Goal: Task Accomplishment & Management: Manage account settings

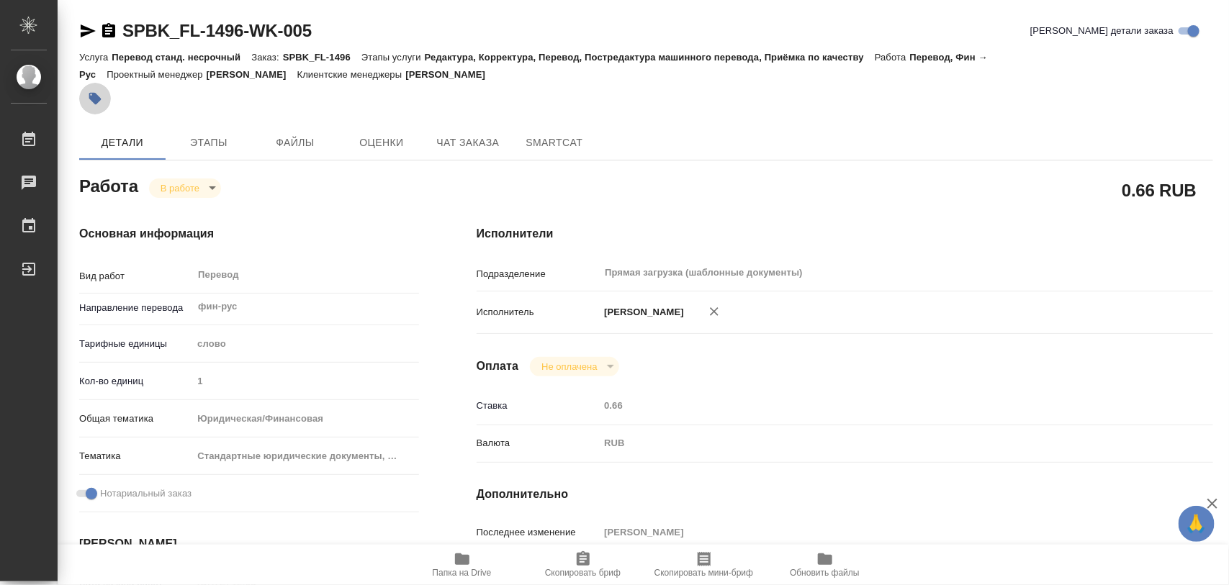
click at [94, 101] on icon "button" at bounding box center [95, 99] width 12 height 12
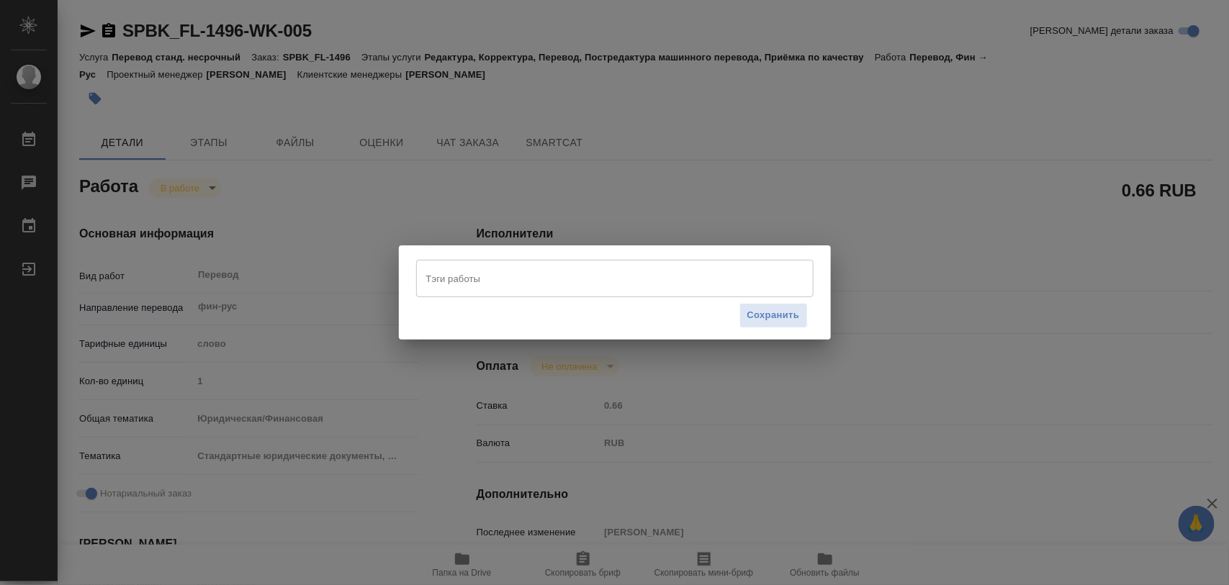
click at [527, 286] on input "Тэги работы" at bounding box center [601, 278] width 357 height 24
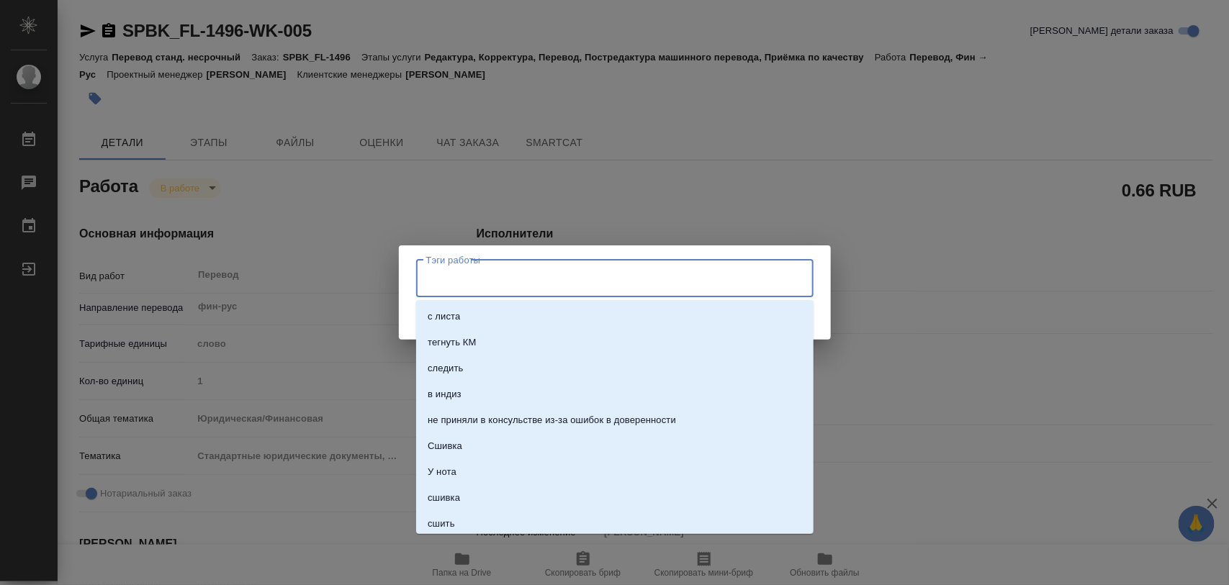
click at [491, 284] on input "Тэги работы" at bounding box center [601, 278] width 357 height 24
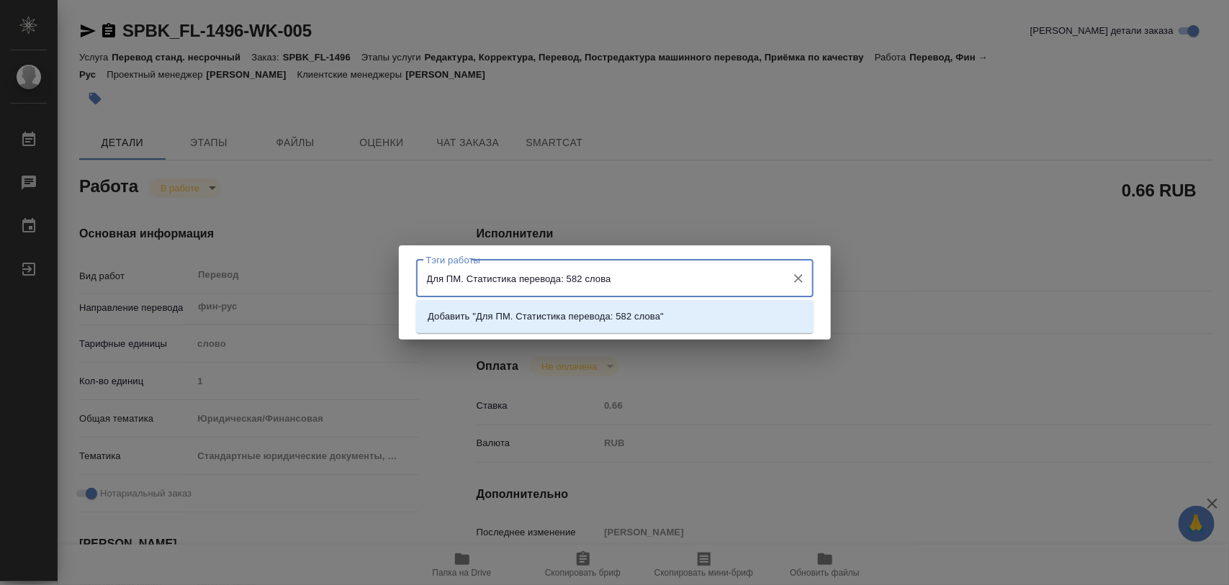
type input "Для ПМ. Статистика перевода: 582 слова."
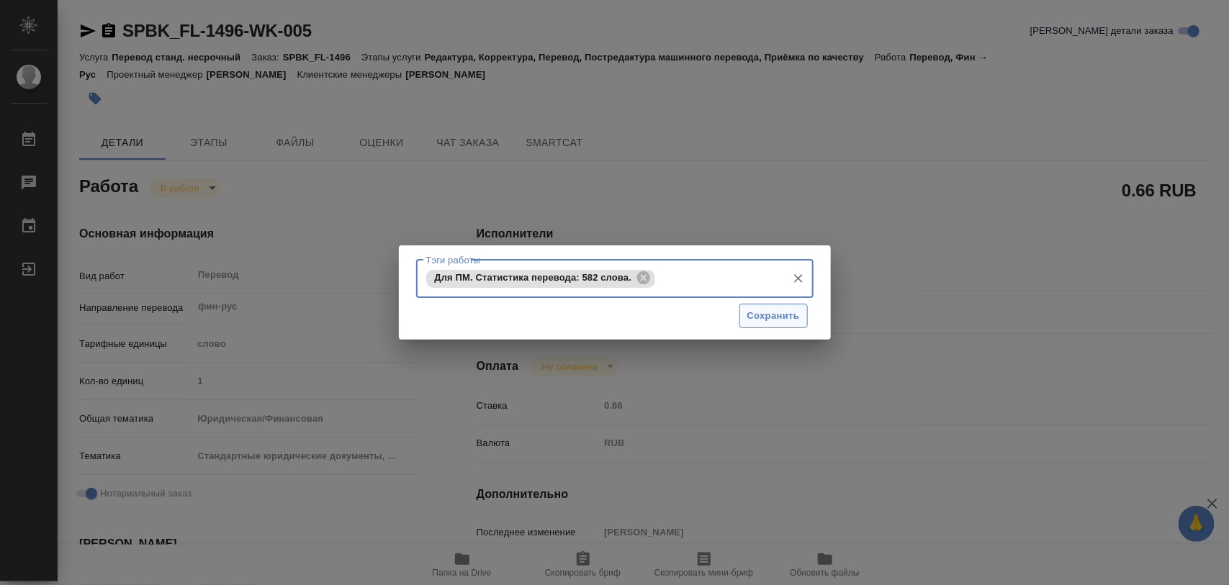
click at [782, 313] on span "Сохранить" at bounding box center [773, 316] width 53 height 17
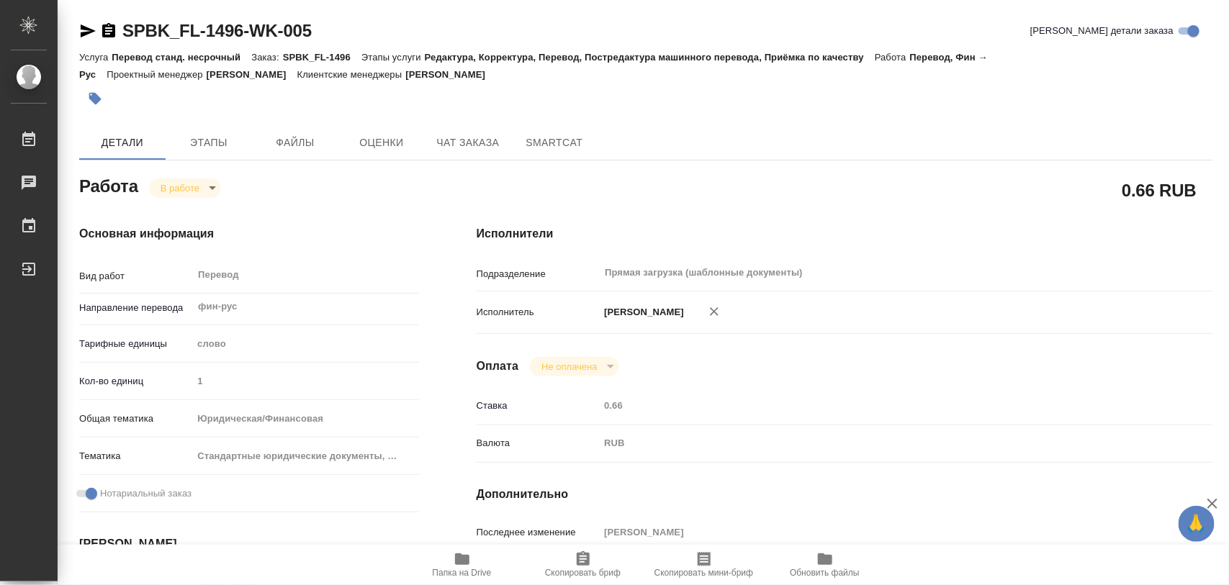
type input "inProgress"
type input "фин-рус"
type input "5a8b1489cc6b4906c91bfd90"
type input "1"
type input "yr-fn"
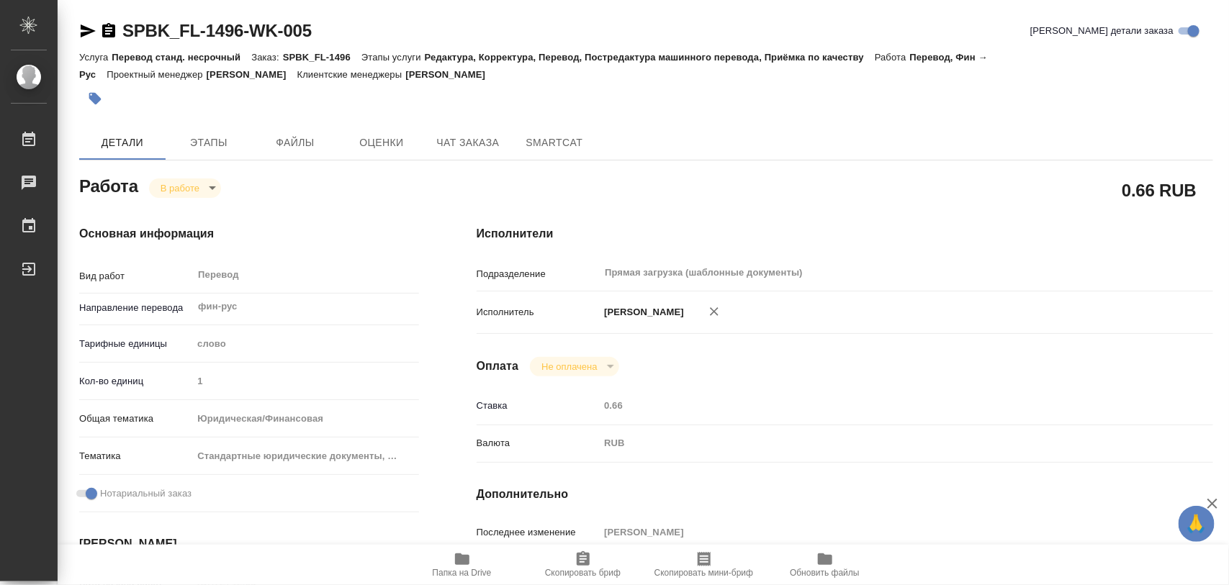
type input "5f647205b73bc97568ca66bf"
checkbox input "true"
type input "[DATE] 12:05"
type input "[DATE] 17:56"
type input "[DATE] 17:00"
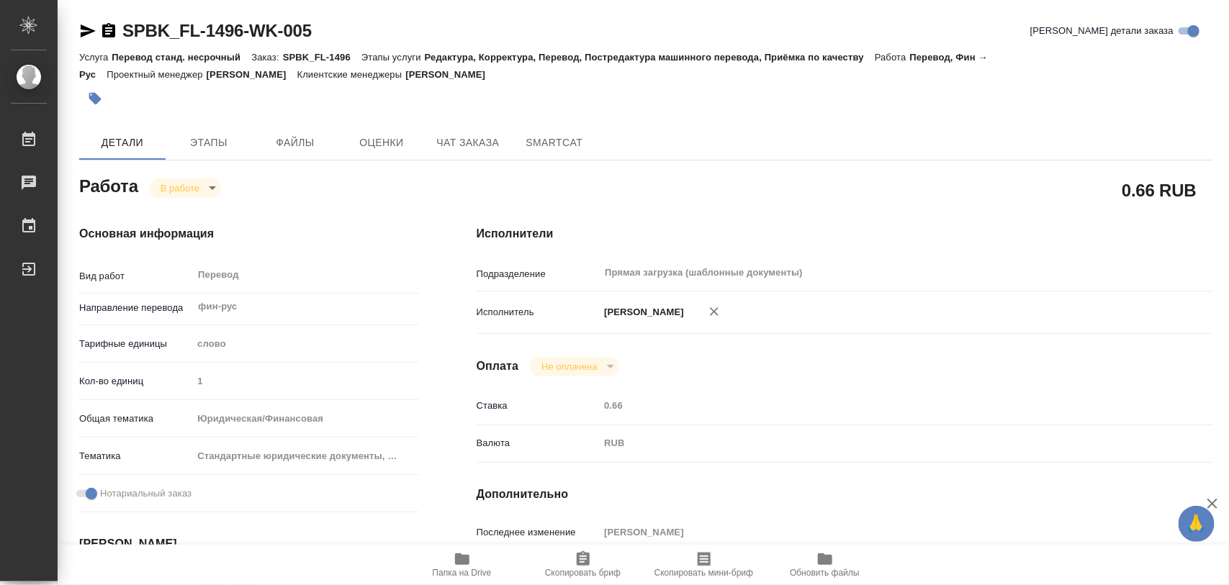
type input "[DATE] 17:00"
type input "Прямая загрузка (шаблонные документы)"
type input "notPayed"
type input "0.66"
type input "RUB"
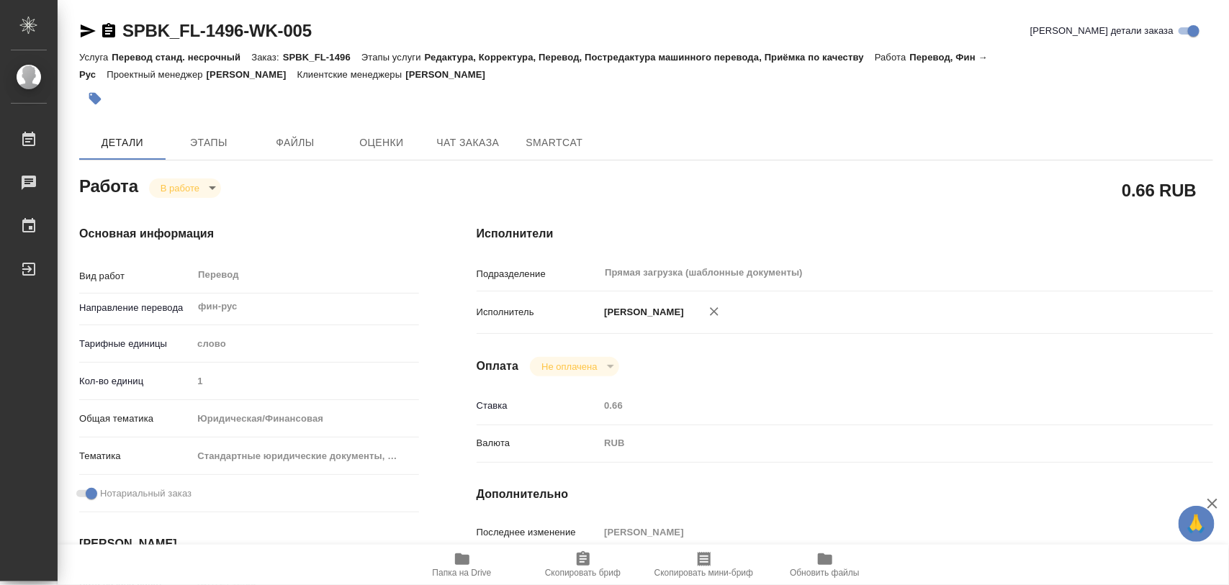
type input "[PERSON_NAME]"
type input "SPBK_FL-1496"
type input "Перевод станд. несрочный"
type input "Редактура, Корректура, Перевод, Постредактура машинного перевода, Приёмка по ка…"
type input "[PERSON_NAME]"
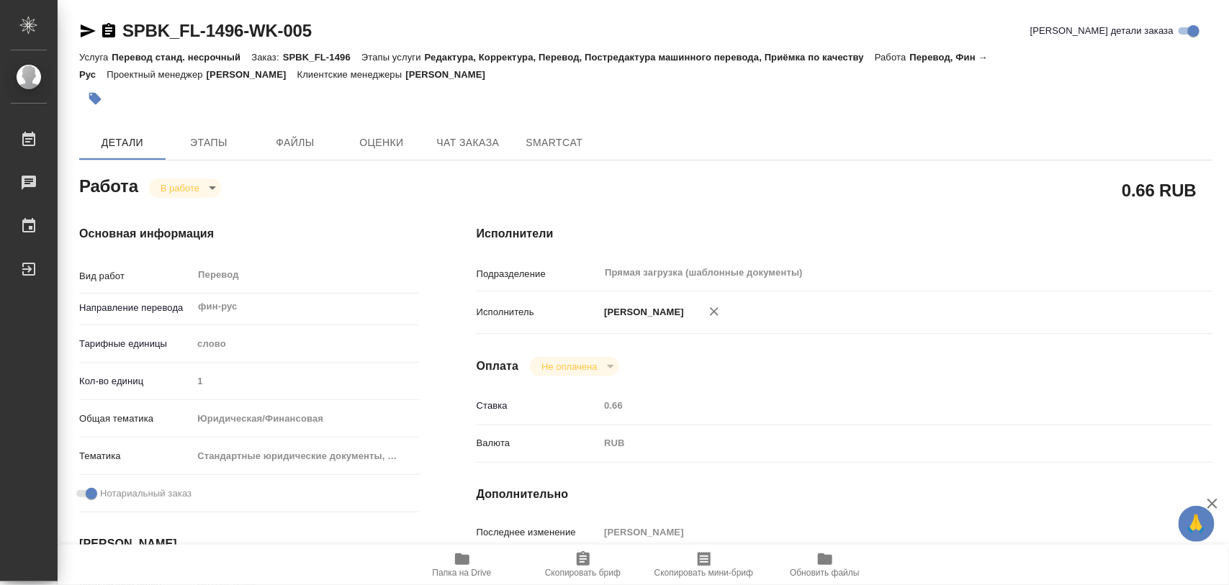
type input "[PERSON_NAME]"
type input "/Clients/FL_SPB/Orders/SPBK_FL-1496"
click at [189, 138] on span "Этапы" at bounding box center [208, 143] width 69 height 18
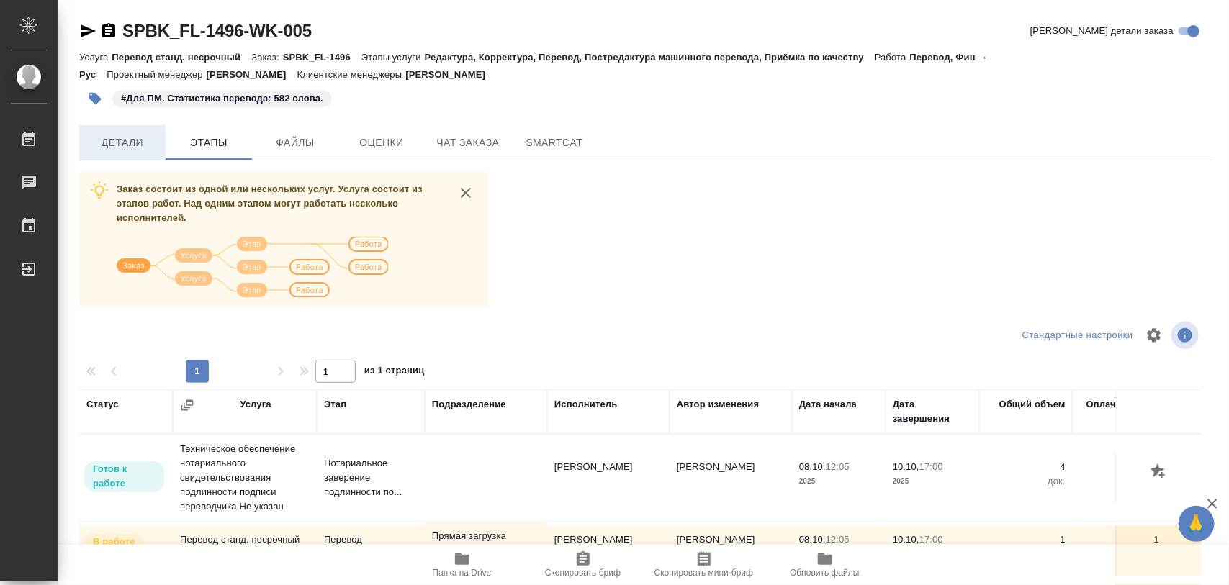
click at [132, 150] on span "Детали" at bounding box center [122, 143] width 69 height 18
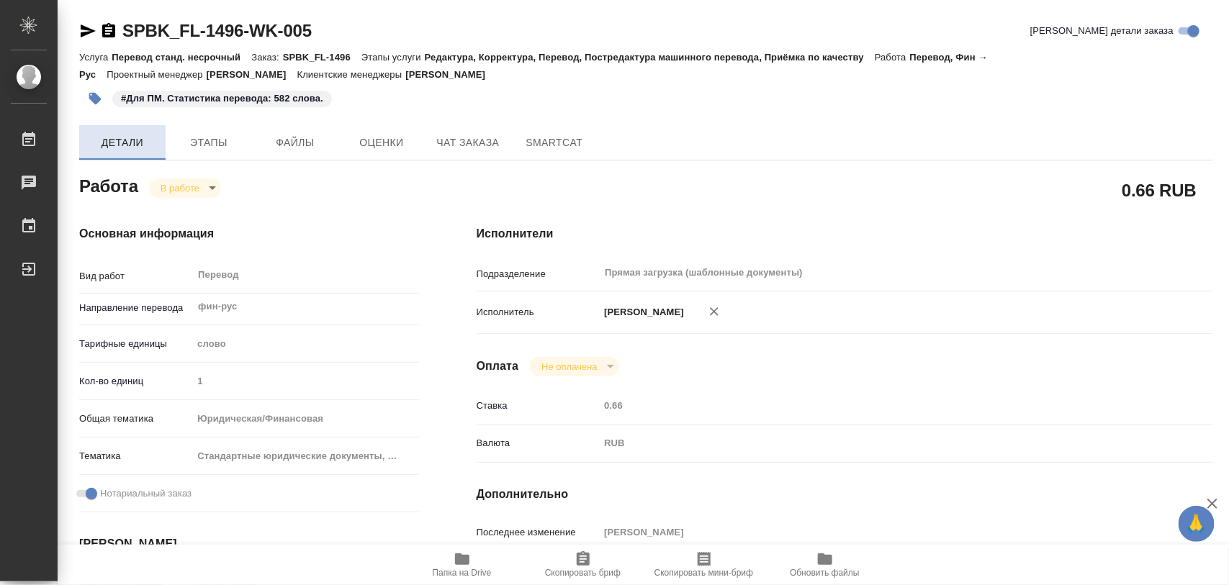
type textarea "x"
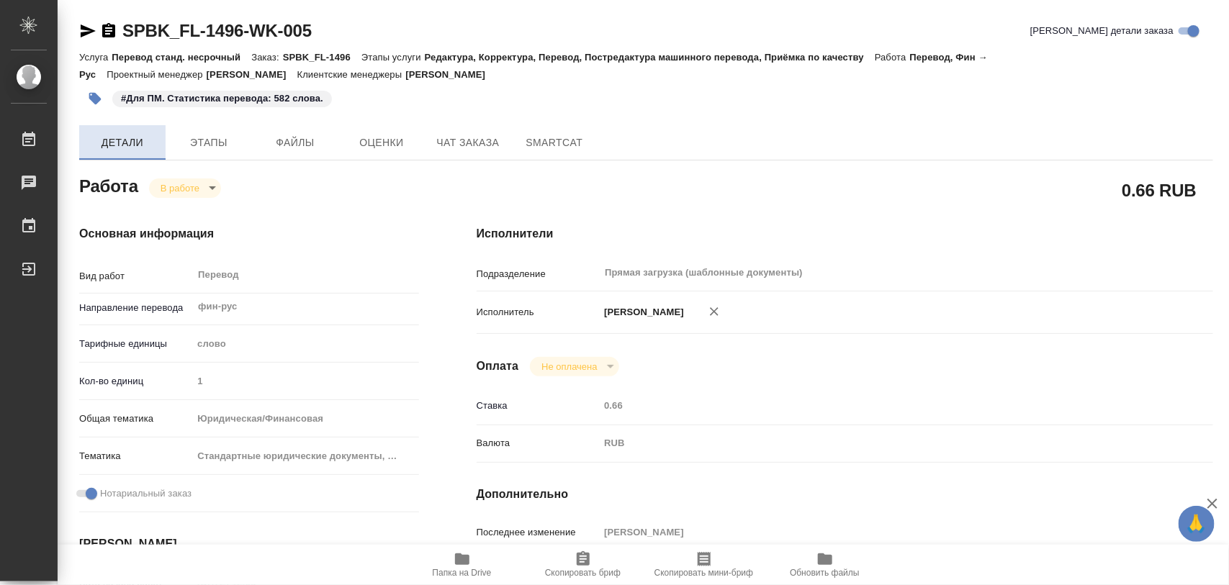
type textarea "x"
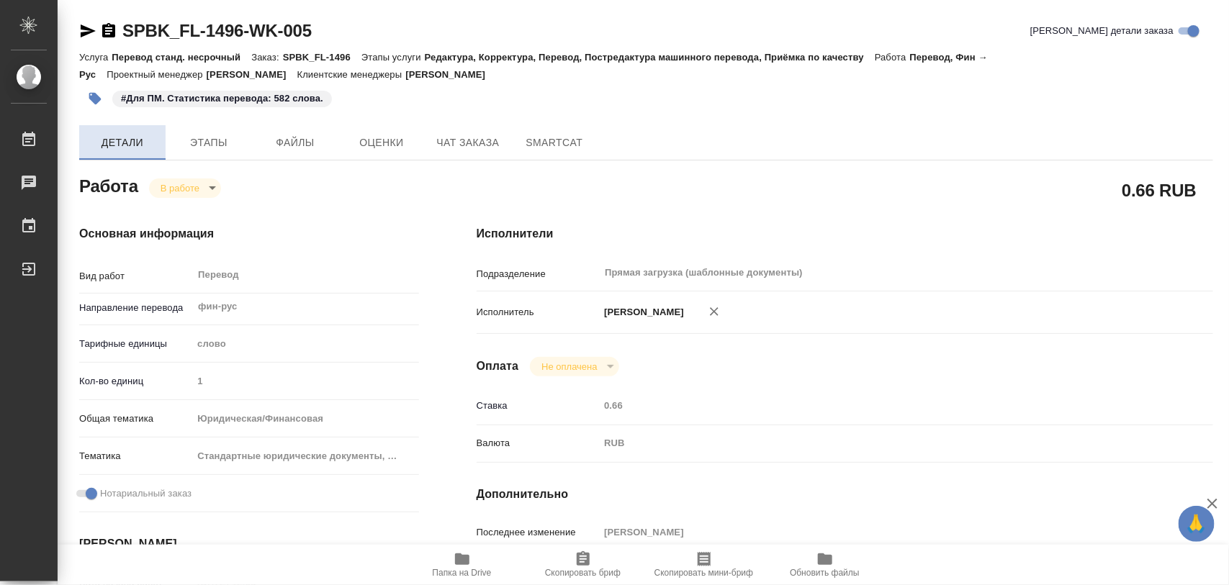
type textarea "x"
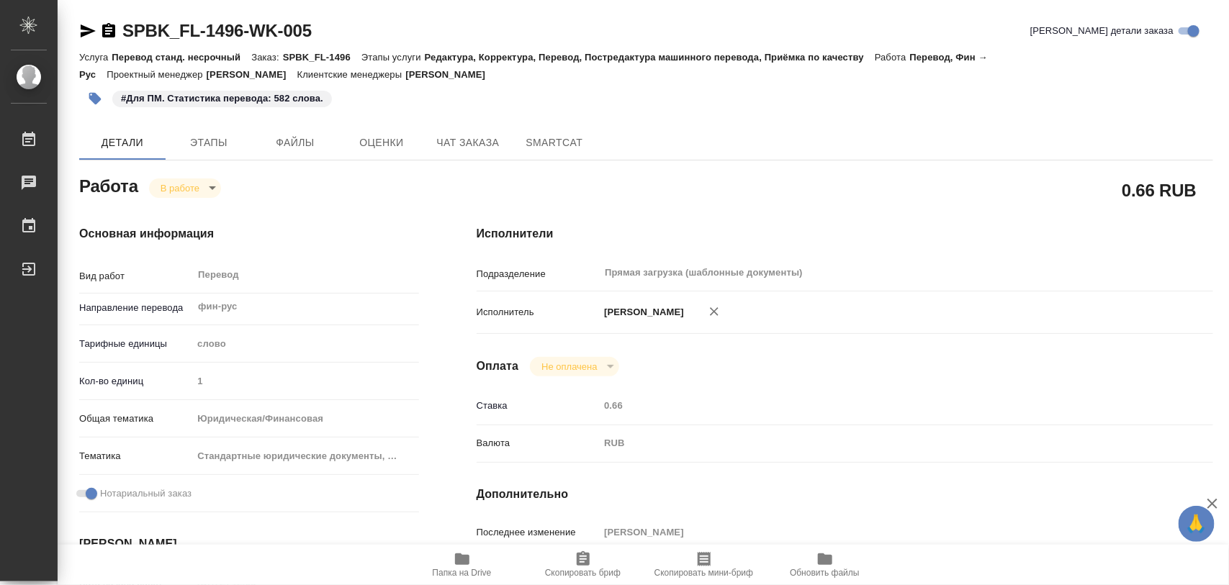
click at [207, 182] on body "🙏 .cls-1 fill:#fff; AWATERA Iglakov Maksim Работы 0 Чаты График Выйти SPBK_FL-1…" at bounding box center [614, 292] width 1229 height 585
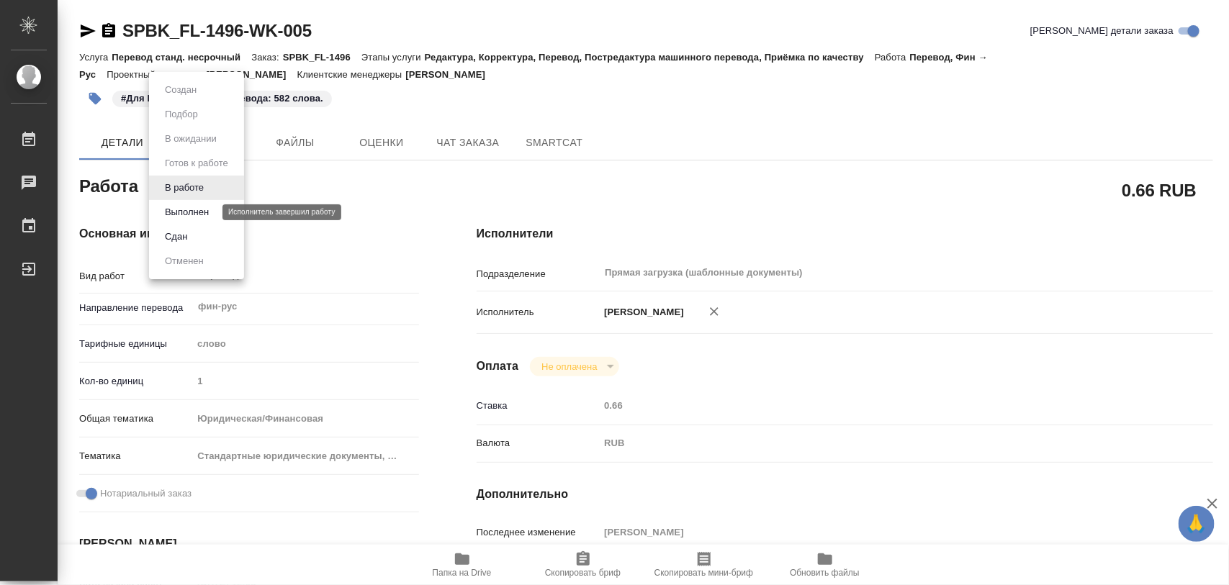
click at [199, 215] on button "Выполнен" at bounding box center [187, 212] width 53 height 16
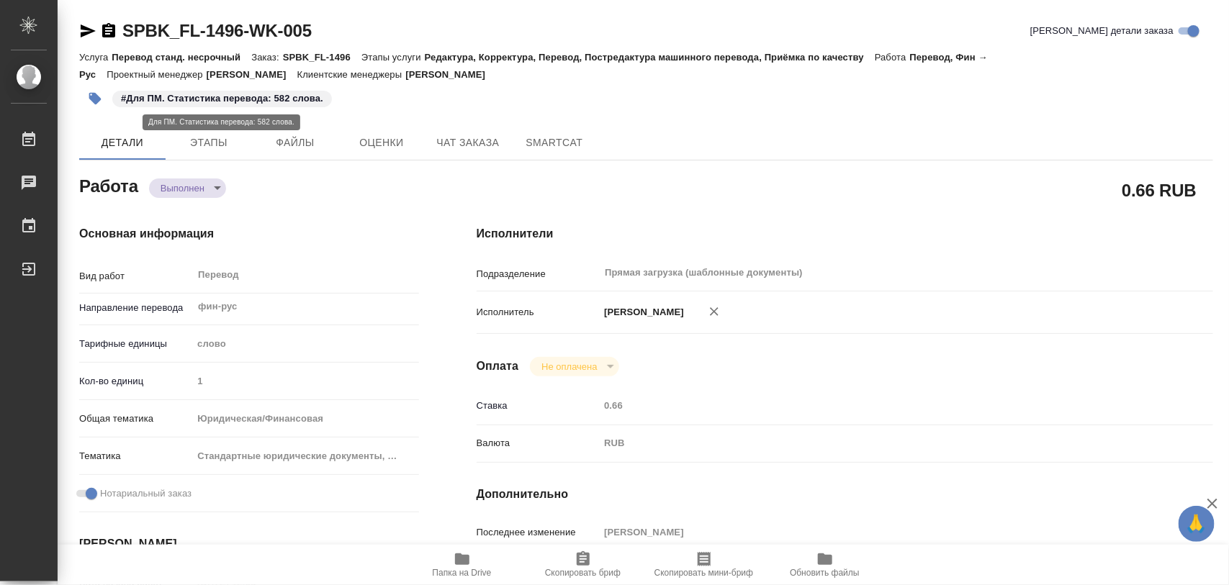
type textarea "x"
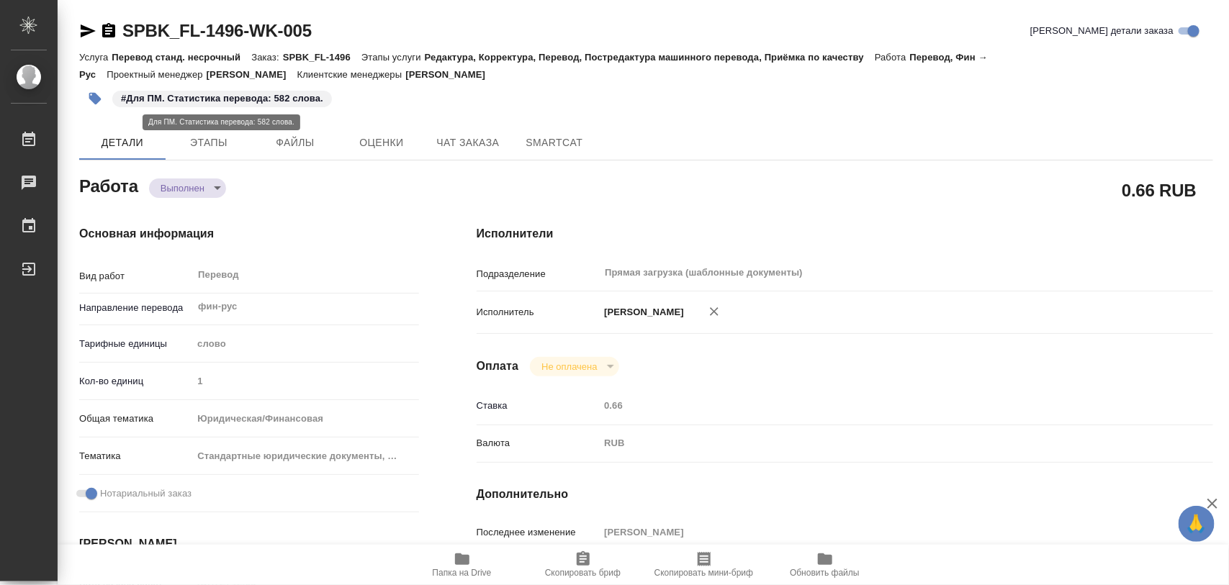
type textarea "x"
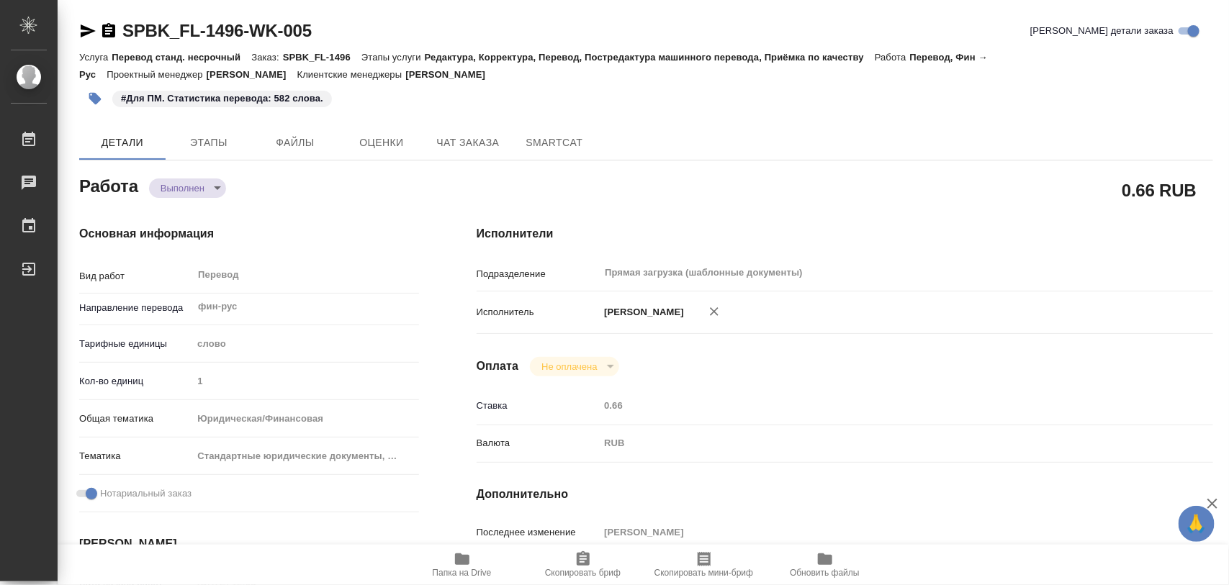
type textarea "x"
